Goal: Information Seeking & Learning: Check status

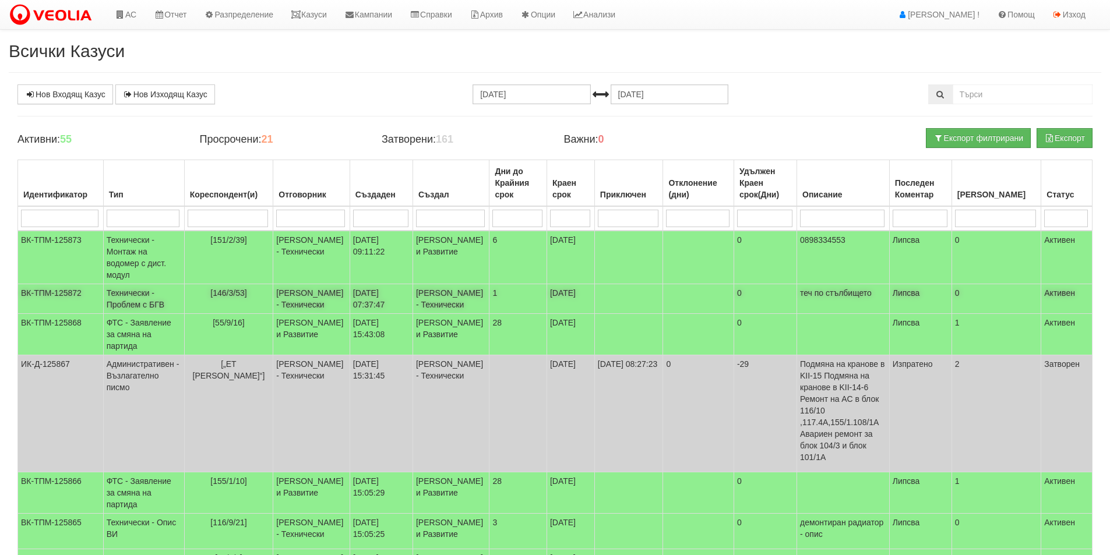
click at [282, 308] on td "[PERSON_NAME] - Технически" at bounding box center [311, 299] width 77 height 30
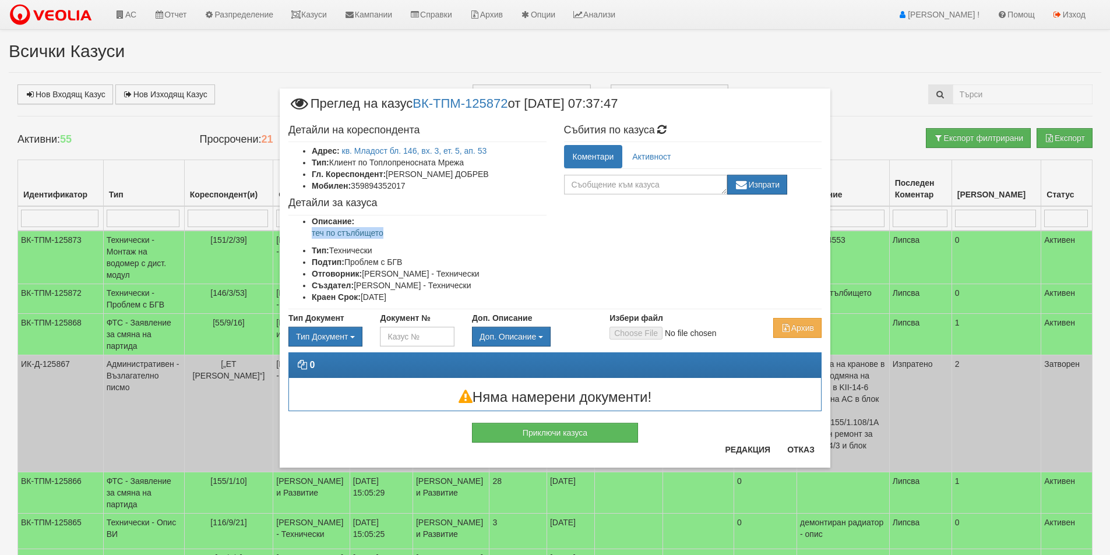
drag, startPoint x: 417, startPoint y: 229, endPoint x: 309, endPoint y: 233, distance: 108.5
click at [309, 233] on ul "Описание: теч по стълбището Тип: Технически Подтип: Проблем с БГВ Отговорник: П…" at bounding box center [418, 259] width 258 height 87
drag, startPoint x: 312, startPoint y: 234, endPoint x: 340, endPoint y: 241, distance: 29.0
click at [337, 240] on ul "Описание: теч по стълбището Тип: Технически Подтип: Проблем с БГВ Отговорник: П…" at bounding box center [418, 259] width 258 height 87
drag, startPoint x: 395, startPoint y: 234, endPoint x: 306, endPoint y: 236, distance: 89.2
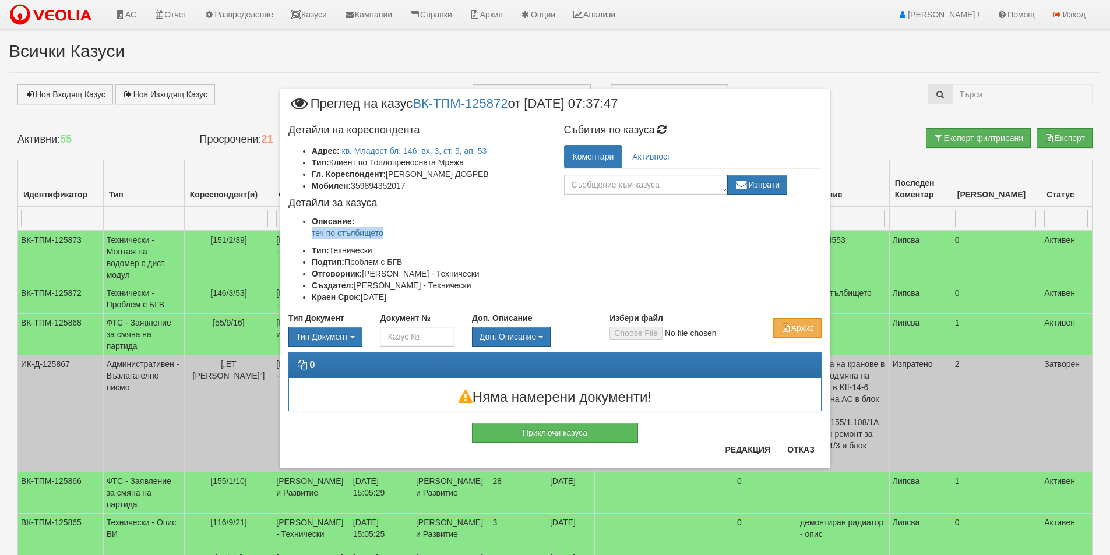
click at [306, 236] on ul "Описание: теч по стълбището Тип: Технически Подтип: Проблем с БГВ Отговорник: П…" at bounding box center [418, 259] width 258 height 87
drag, startPoint x: 319, startPoint y: 237, endPoint x: 353, endPoint y: 248, distance: 35.4
click at [353, 248] on ul "Описание: теч по стълбището Тип: Технически Подтип: Проблем с БГВ Отговорник: П…" at bounding box center [418, 259] width 258 height 87
drag, startPoint x: 395, startPoint y: 234, endPoint x: 307, endPoint y: 234, distance: 88.0
click at [307, 234] on ul "Описание: теч по стълбището Тип: Технически Подтип: Проблем с БГВ Отговорник: П…" at bounding box center [418, 259] width 258 height 87
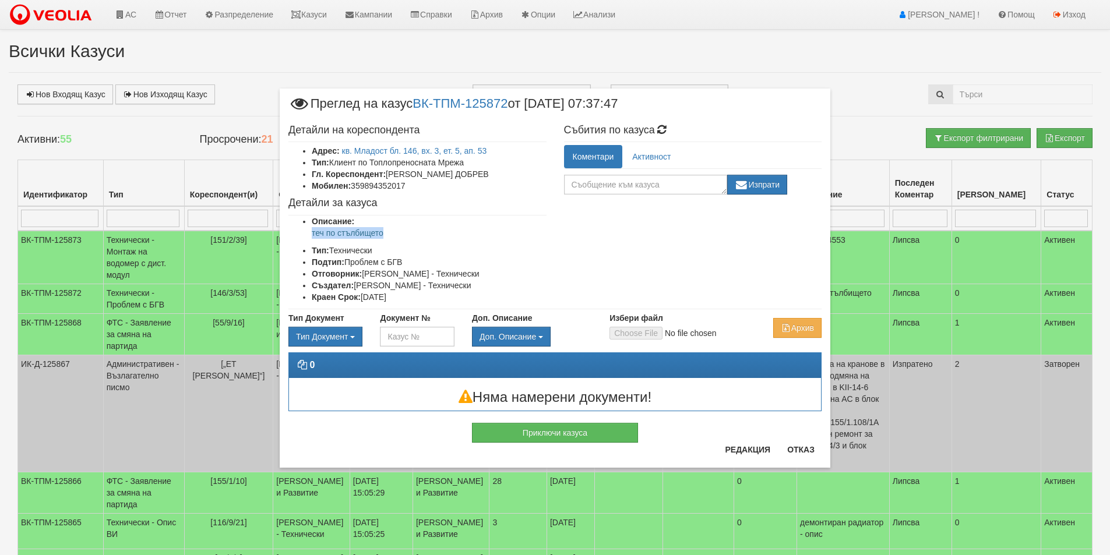
copy p "теч по стълбището"
click at [810, 449] on button "Отказ" at bounding box center [800, 450] width 41 height 19
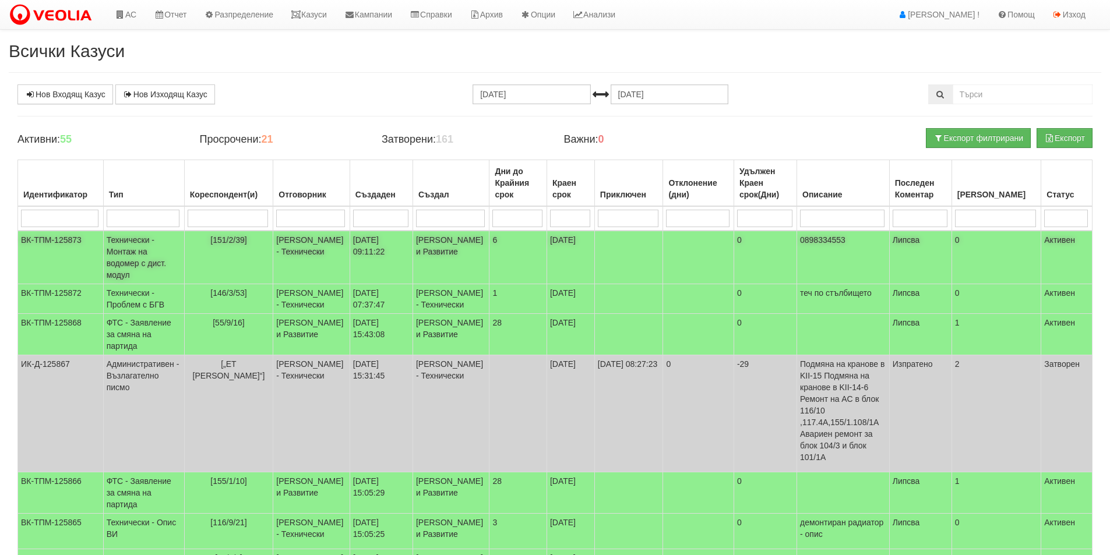
click at [434, 255] on td "[PERSON_NAME] и Развитие" at bounding box center [451, 258] width 77 height 54
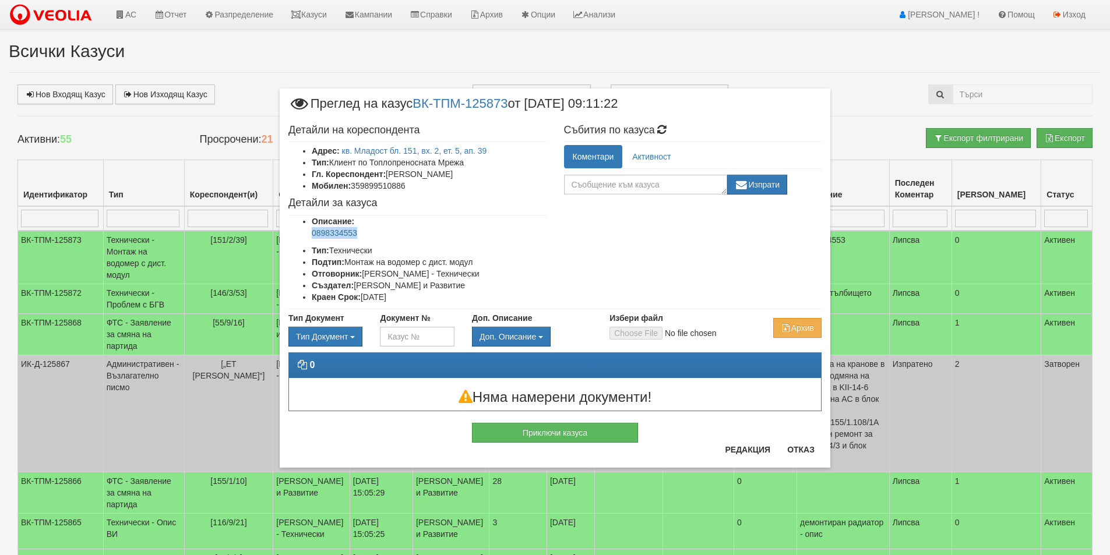
drag, startPoint x: 374, startPoint y: 230, endPoint x: 310, endPoint y: 238, distance: 64.7
click at [310, 238] on ul "Описание: 0898334553 Тип: Технически Подтип: Монтаж на водомер с дист. модул От…" at bounding box center [418, 259] width 258 height 87
copy p "0898334553"
click at [794, 451] on button "Отказ" at bounding box center [800, 450] width 41 height 19
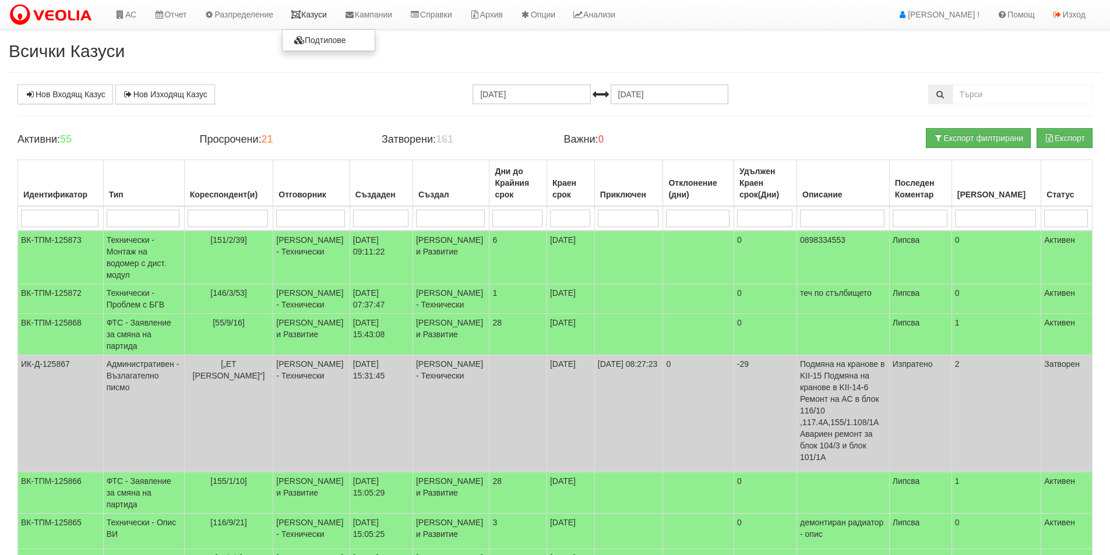
click at [326, 24] on link "Казуси" at bounding box center [309, 14] width 54 height 29
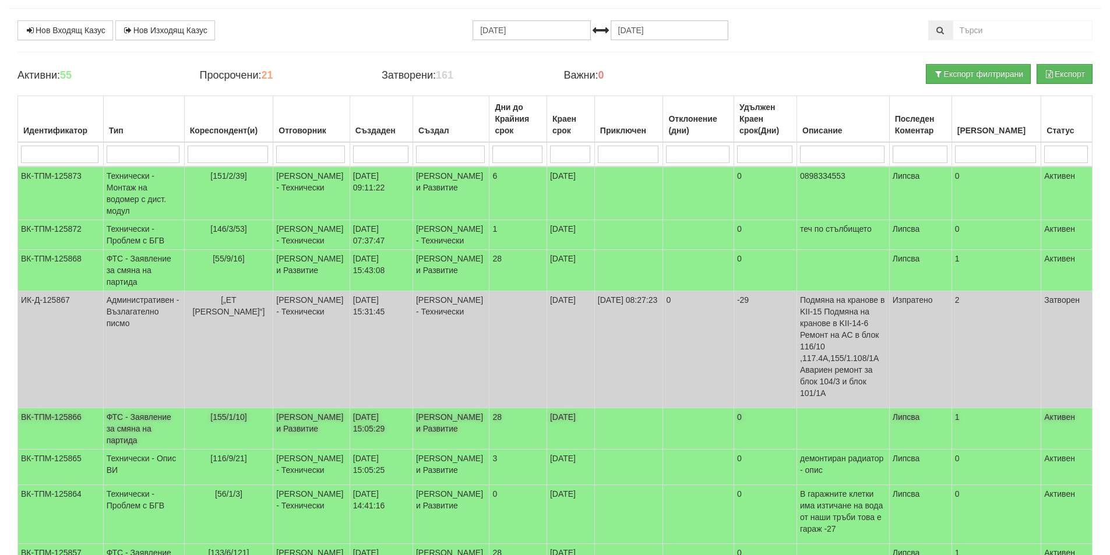
scroll to position [1, 0]
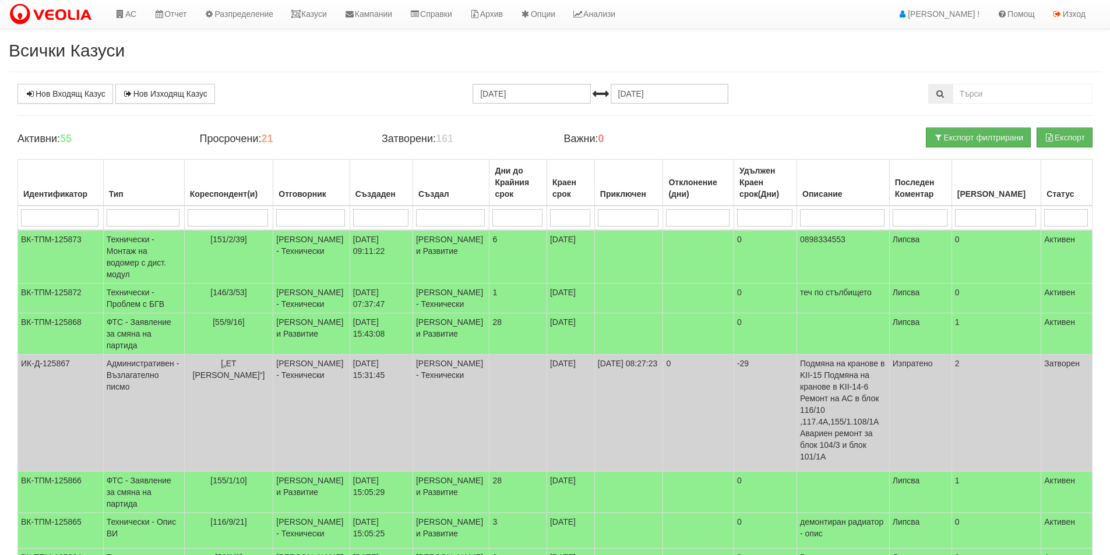
click at [982, 83] on div "Всички Казуси Нов Входящ Казус Нов Изходящ Казус [DATE] [DATE] Зареждане на каз…" at bounding box center [555, 419] width 1110 height 757
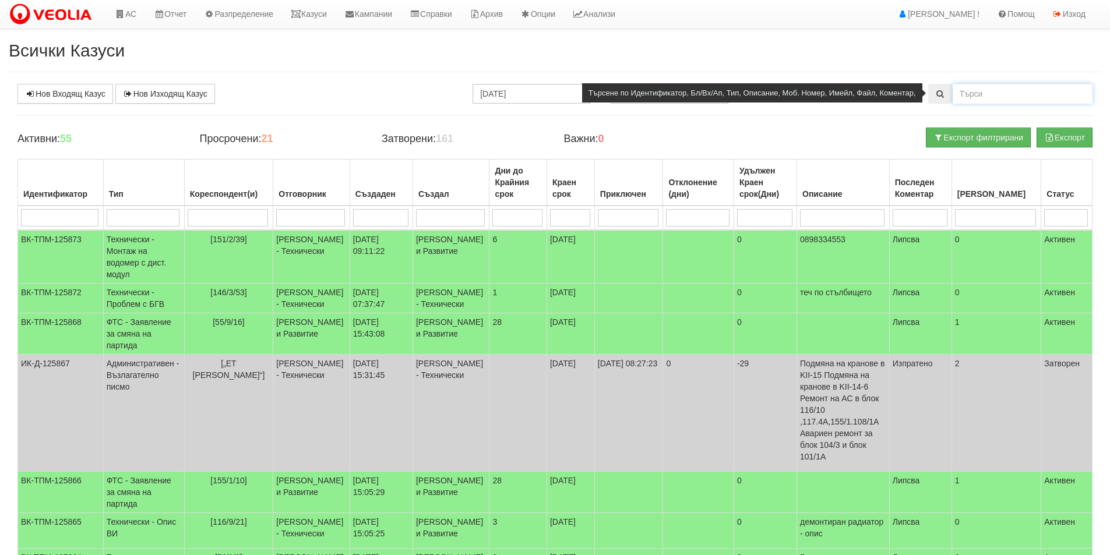
click at [989, 89] on input "text" at bounding box center [1023, 94] width 140 height 20
type input "125681"
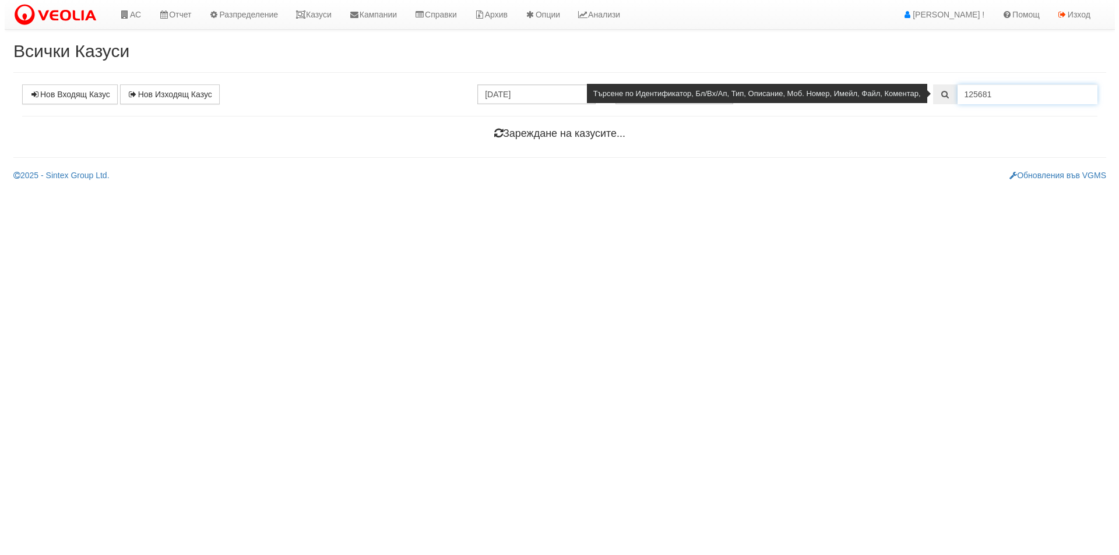
scroll to position [0, 0]
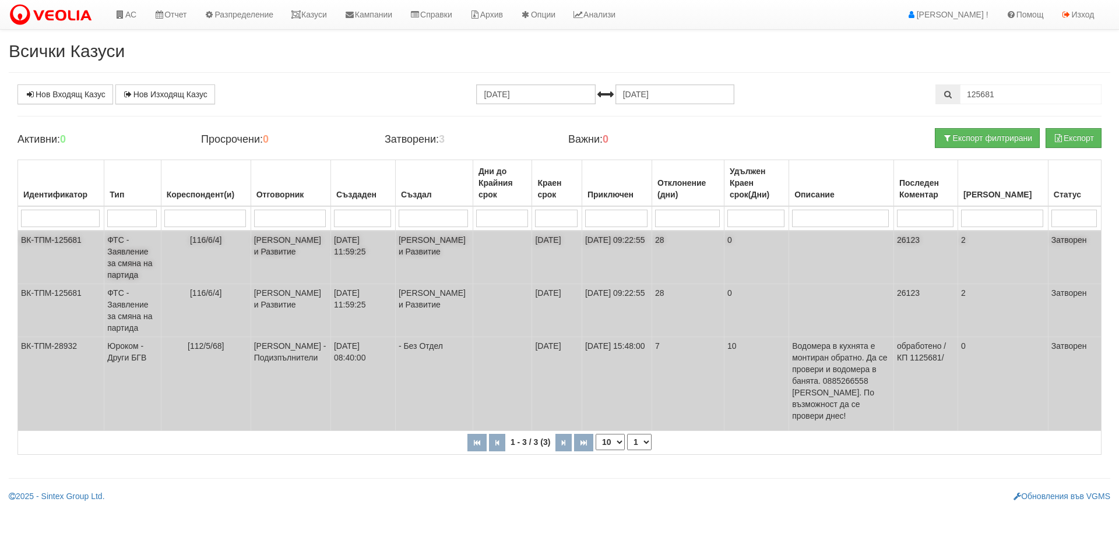
click at [355, 259] on td "[DATE] 11:59:25" at bounding box center [362, 258] width 65 height 54
